Goal: Task Accomplishment & Management: Use online tool/utility

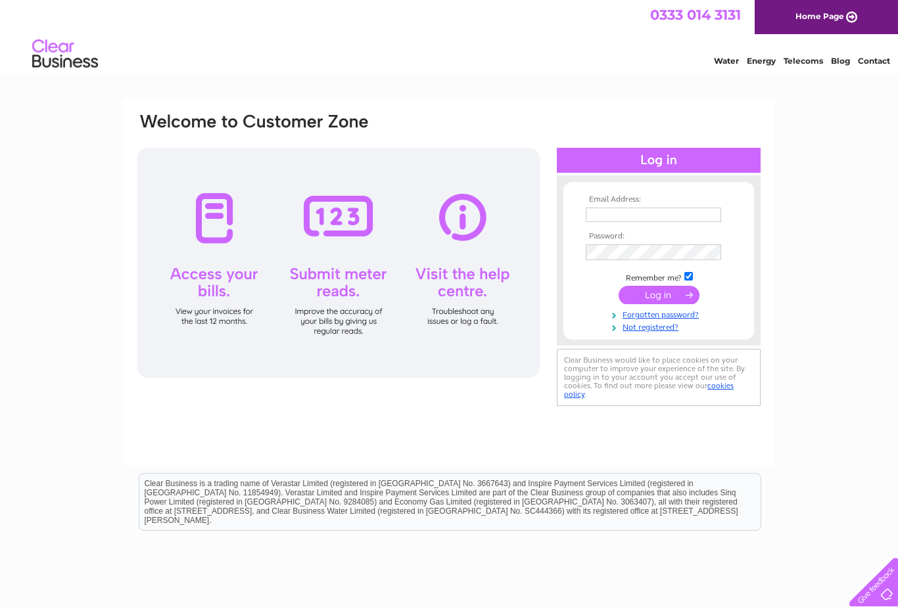
click at [651, 210] on input "text" at bounding box center [653, 215] width 135 height 14
type input "pmfarnham@aol.com"
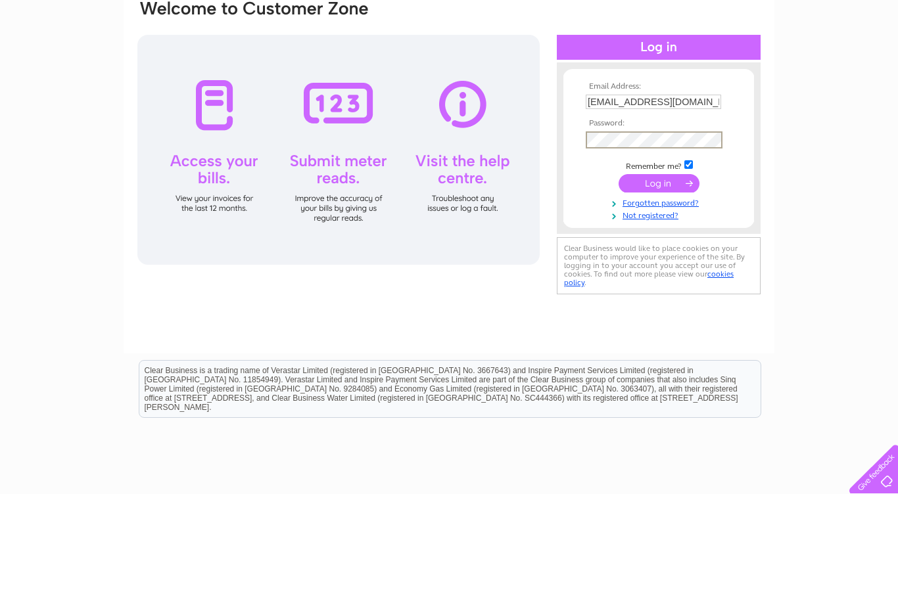
click at [676, 287] on input "submit" at bounding box center [659, 296] width 81 height 18
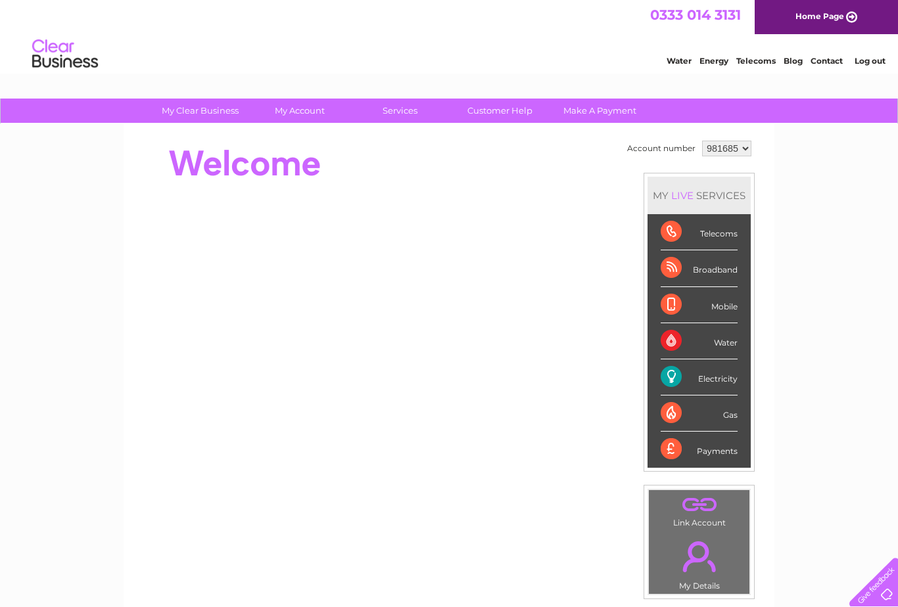
click at [716, 384] on div "Electricity" at bounding box center [699, 378] width 77 height 36
click at [682, 380] on div "Electricity" at bounding box center [699, 378] width 77 height 36
click at [734, 379] on div "Electricity" at bounding box center [699, 378] width 77 height 36
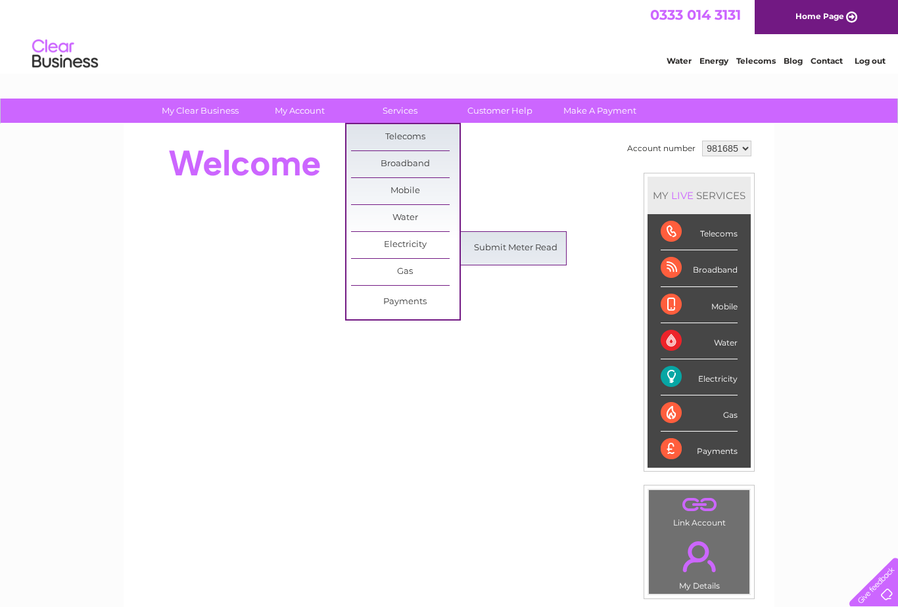
click at [530, 251] on link "Submit Meter Read" at bounding box center [515, 248] width 108 height 26
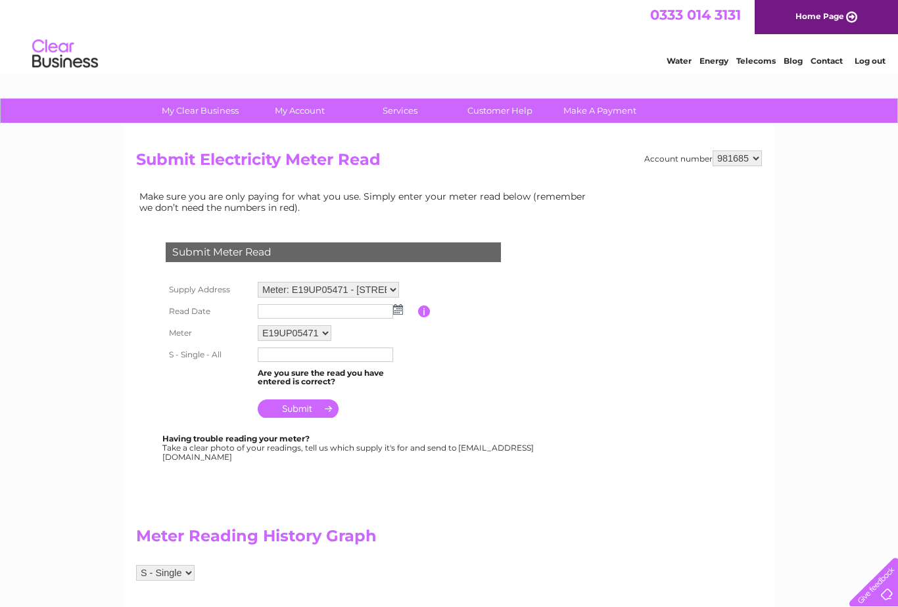
click at [401, 315] on img at bounding box center [398, 309] width 10 height 11
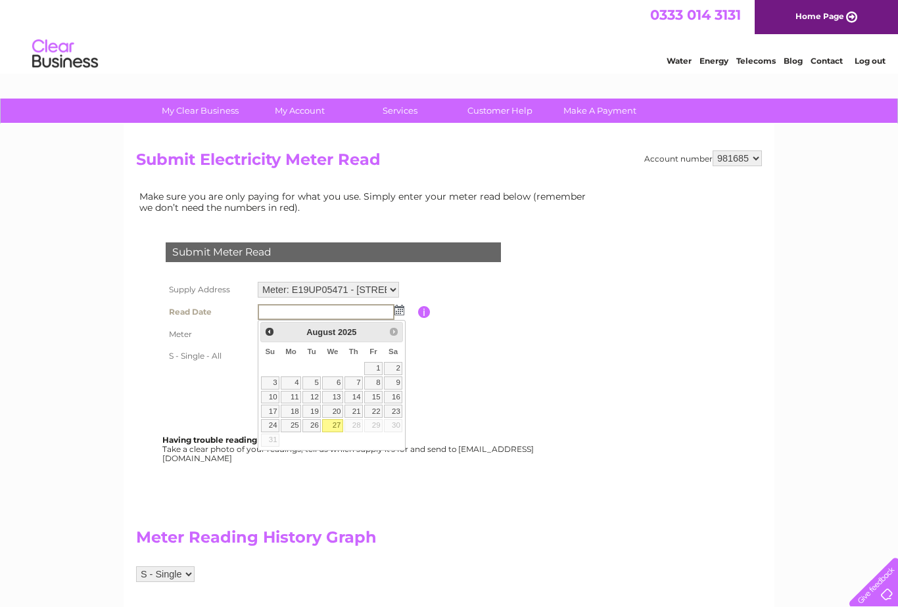
click at [331, 424] on link "27" at bounding box center [332, 425] width 21 height 13
type input "[DATE]"
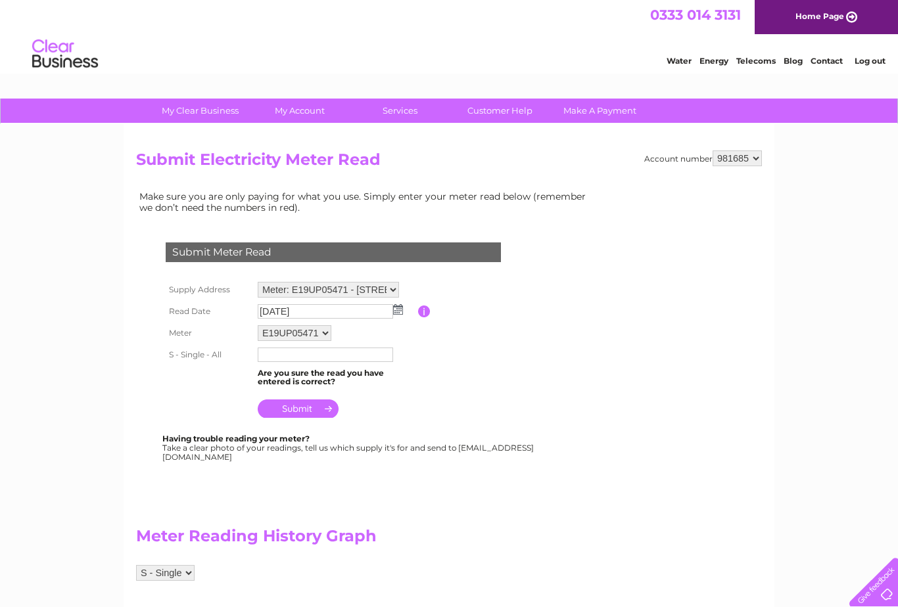
click at [290, 362] on input "text" at bounding box center [325, 355] width 135 height 14
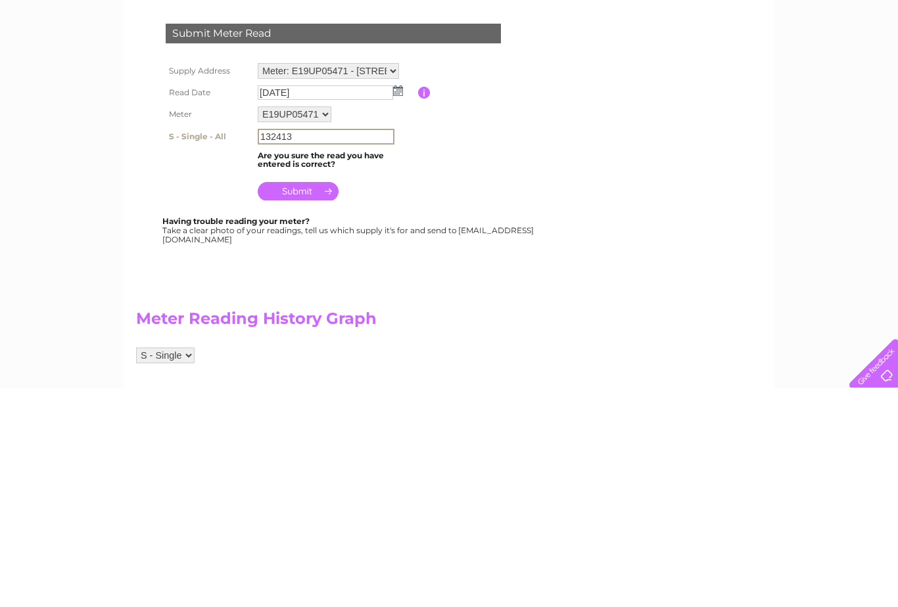
type input "132413"
click at [313, 401] on input "submit" at bounding box center [298, 410] width 81 height 18
